Goal: Task Accomplishment & Management: Manage account settings

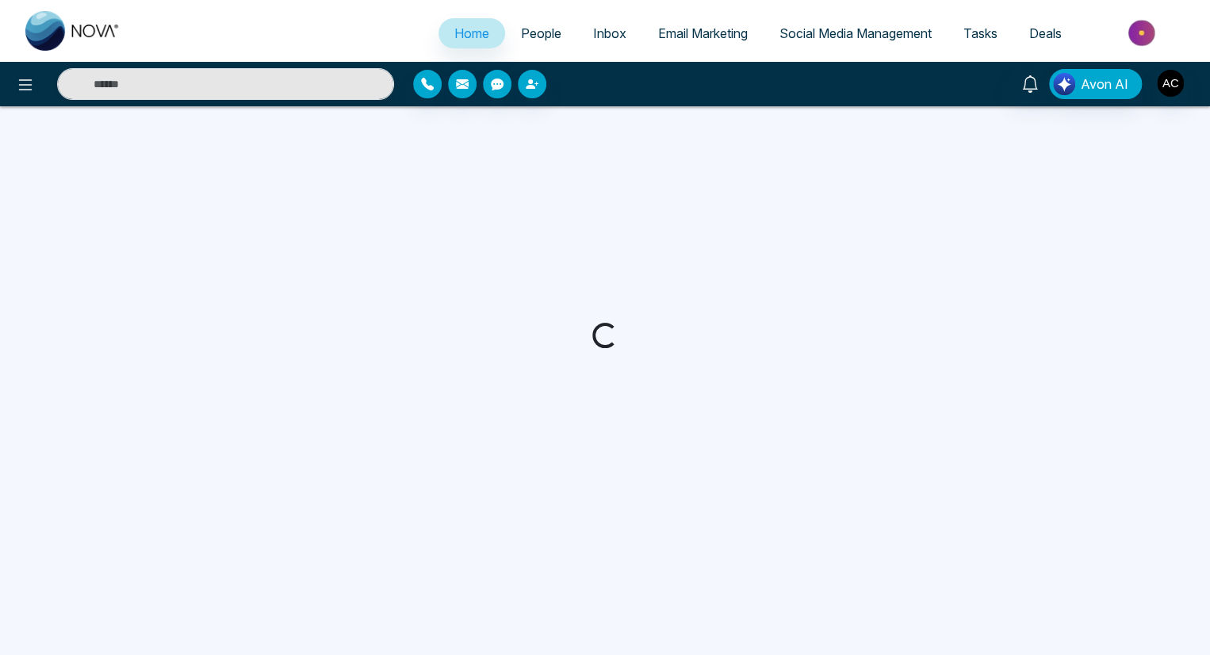
select select "*"
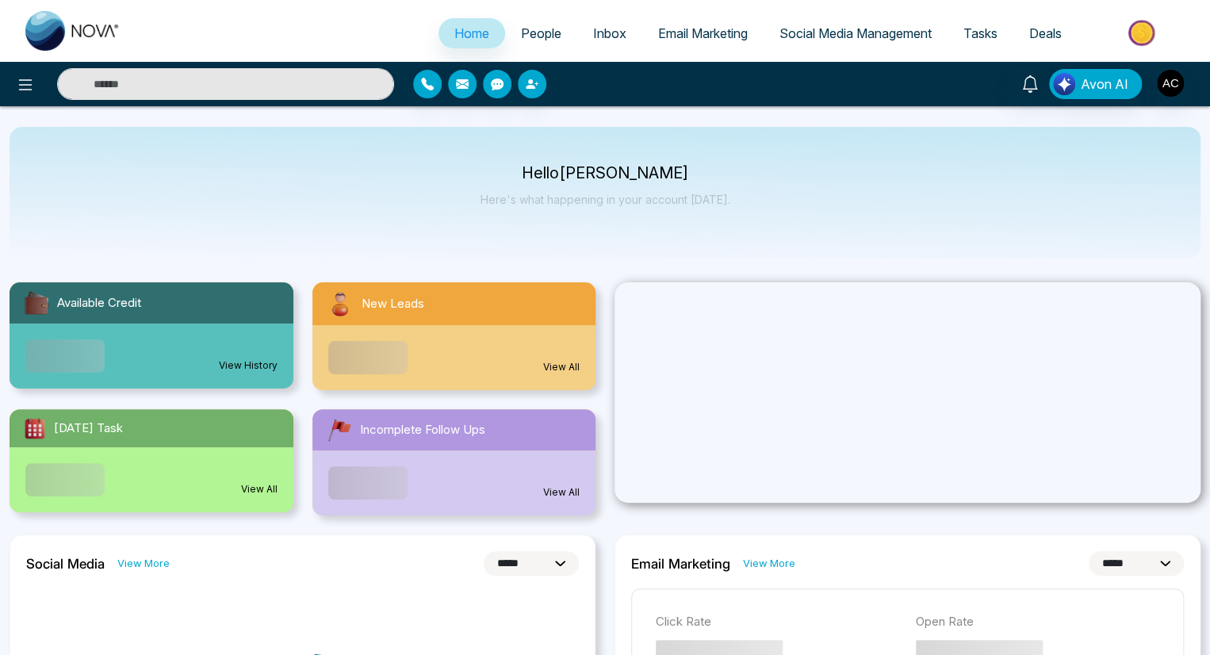
click at [530, 33] on span "People" at bounding box center [541, 33] width 40 height 16
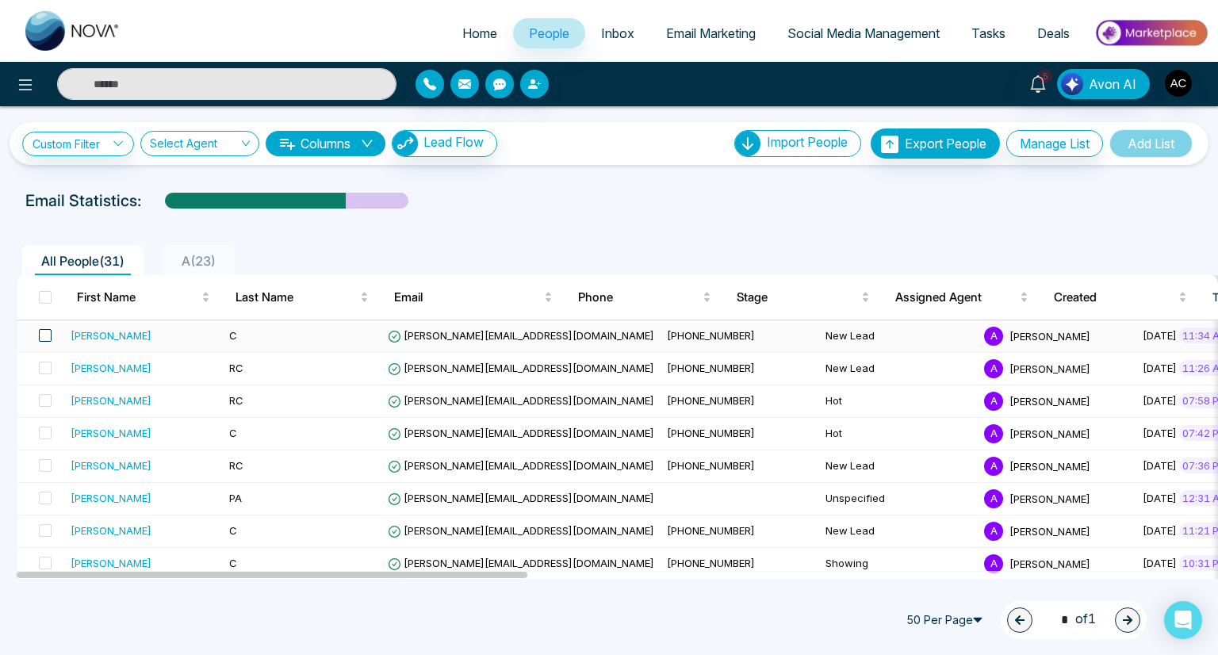
click at [44, 335] on span at bounding box center [45, 335] width 13 height 13
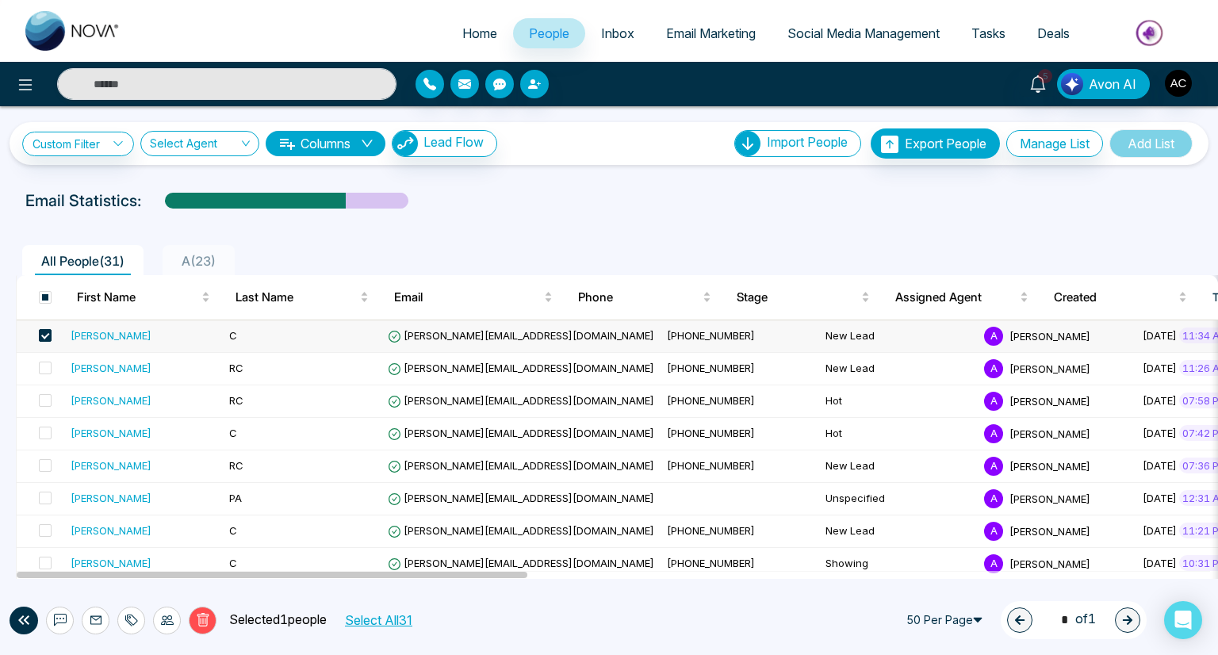
click at [131, 619] on icon at bounding box center [131, 620] width 13 height 13
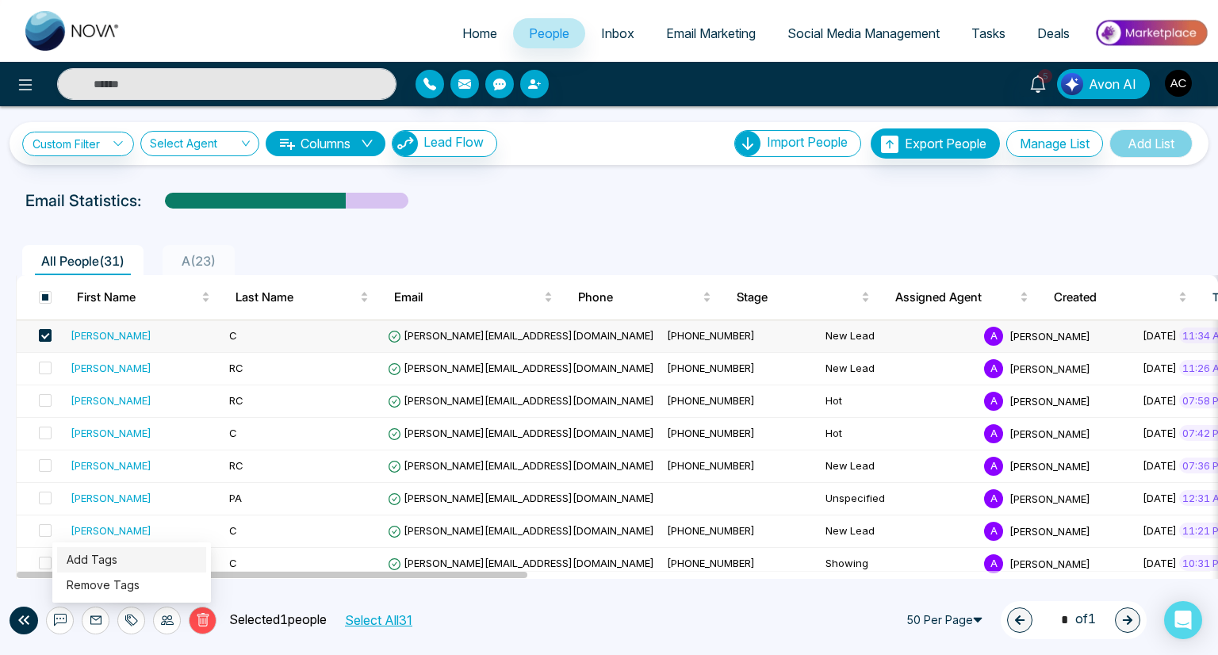
click at [91, 559] on link "Add Tags" at bounding box center [92, 559] width 51 height 13
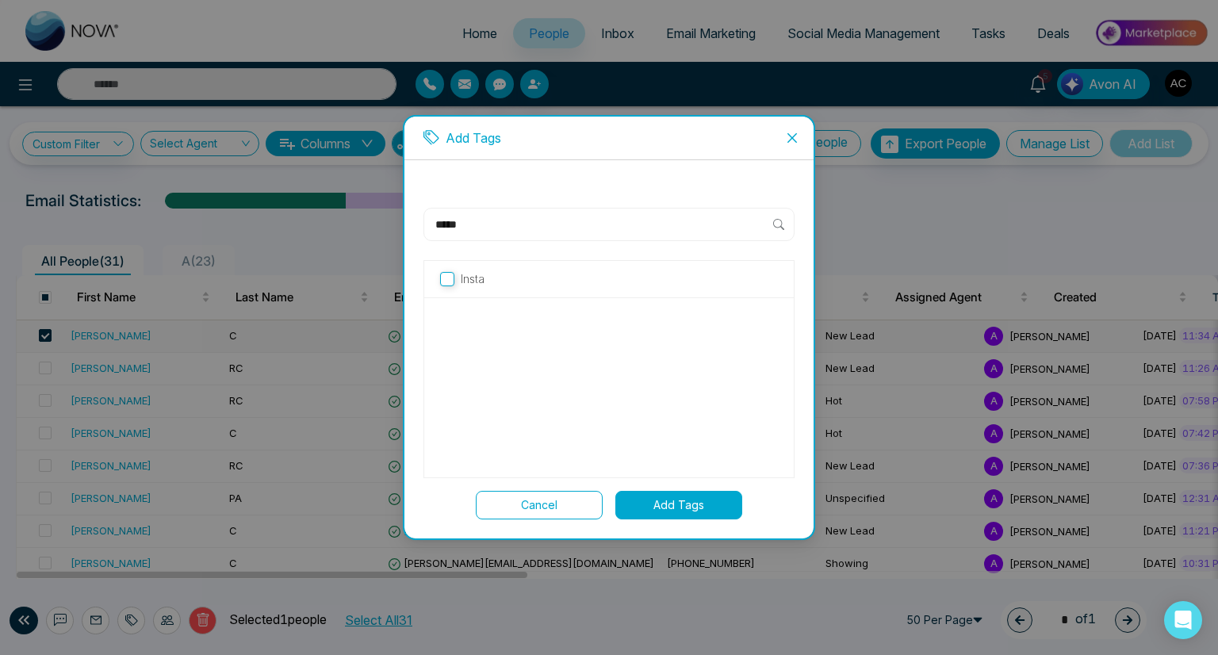
type input "*****"
click at [679, 504] on button "Add Tags" at bounding box center [678, 505] width 127 height 29
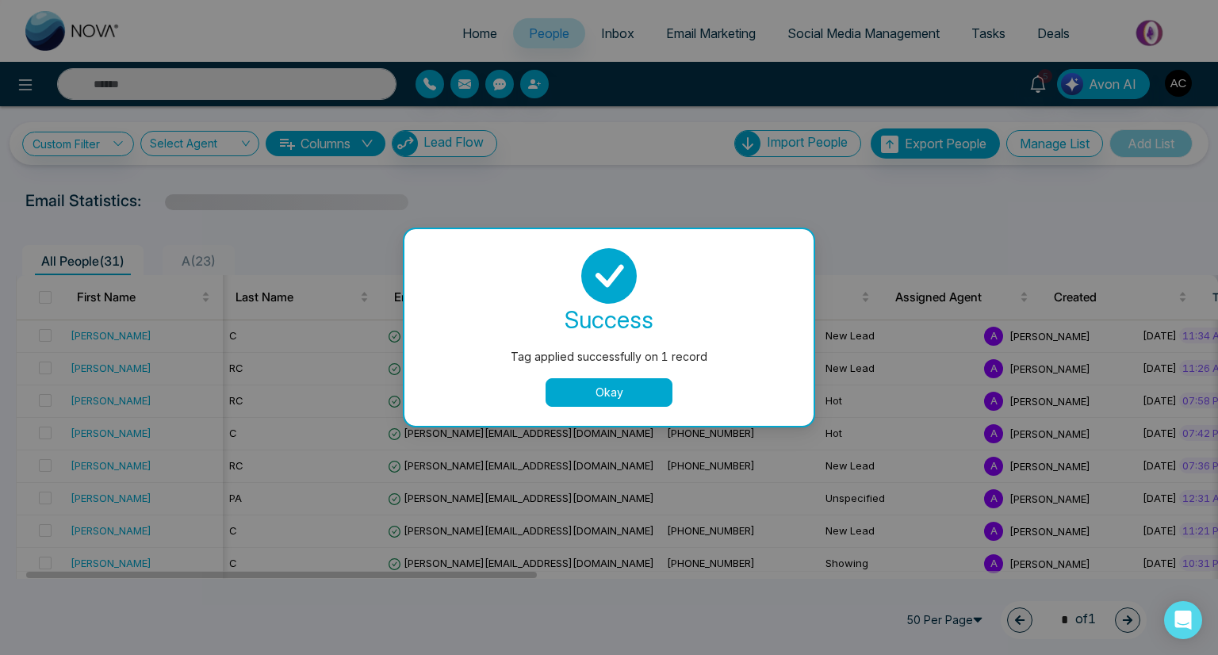
scroll to position [0, 22]
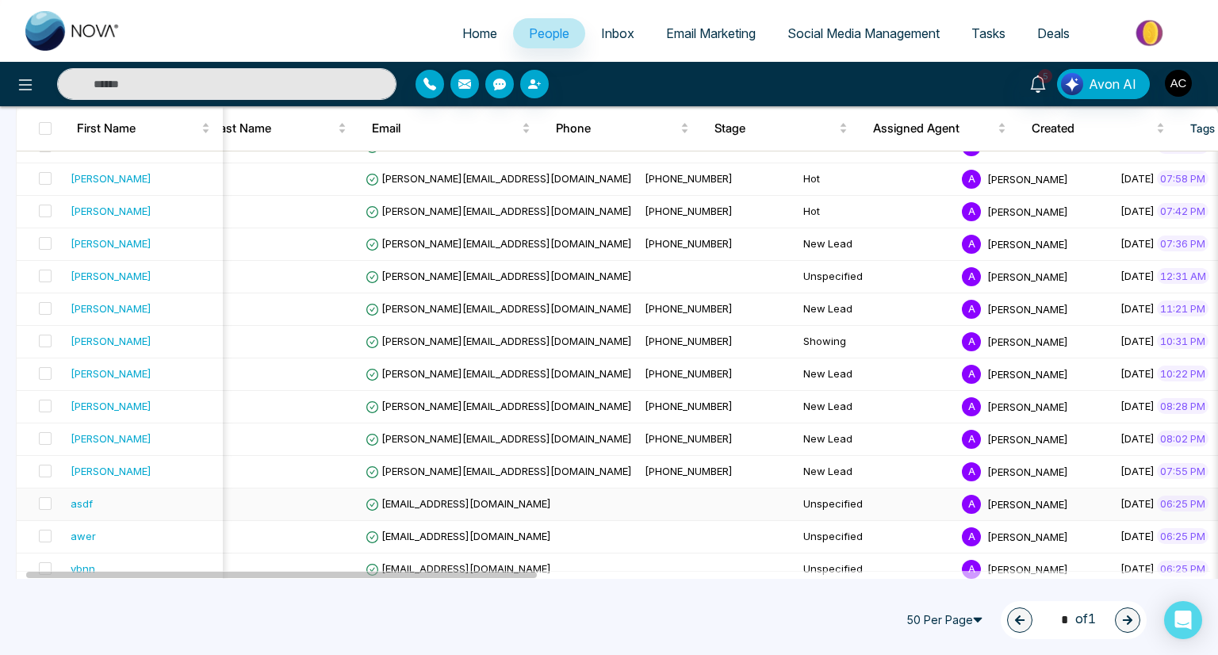
click at [44, 120] on span at bounding box center [45, 113] width 13 height 13
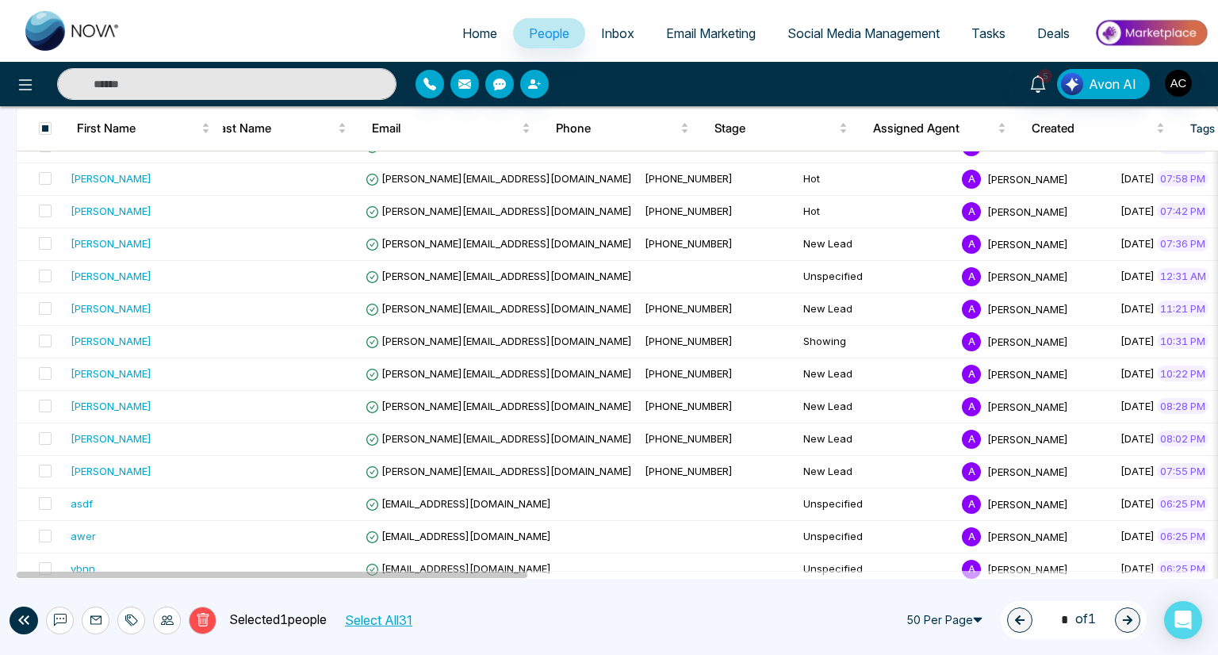
click at [131, 619] on icon at bounding box center [131, 620] width 13 height 13
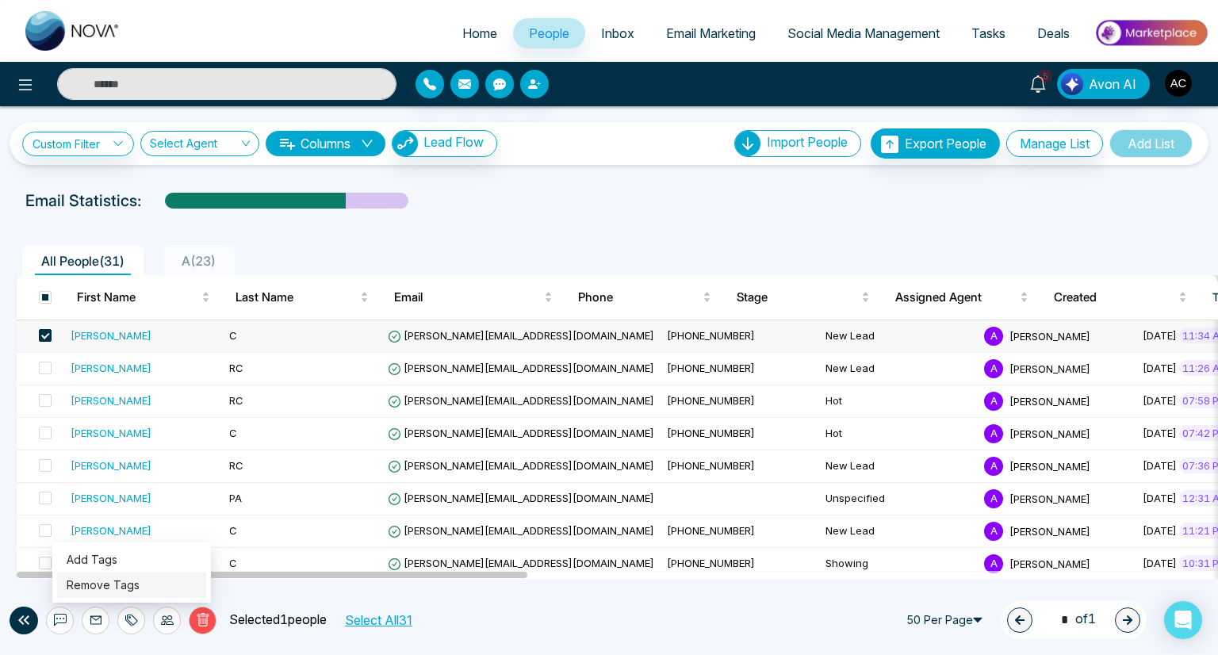
click at [102, 584] on link "Remove Tags" at bounding box center [103, 584] width 73 height 13
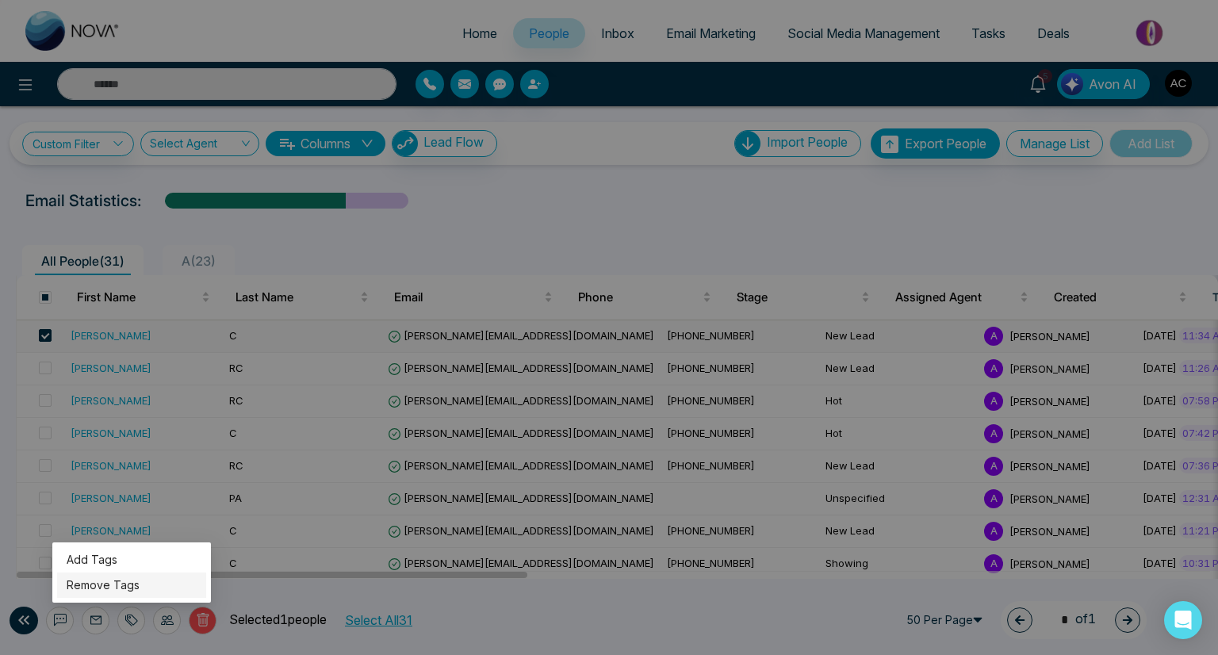
type input "*****"
